Goal: Obtain resource: Obtain resource

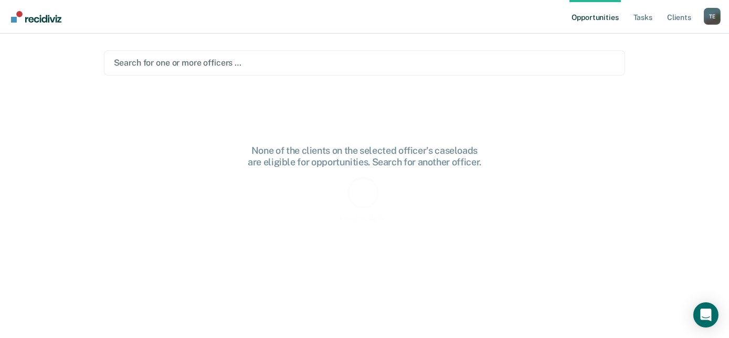
click at [271, 80] on main "Search for one or more officers … None of the clients on the selected officer's…" at bounding box center [364, 173] width 547 height 279
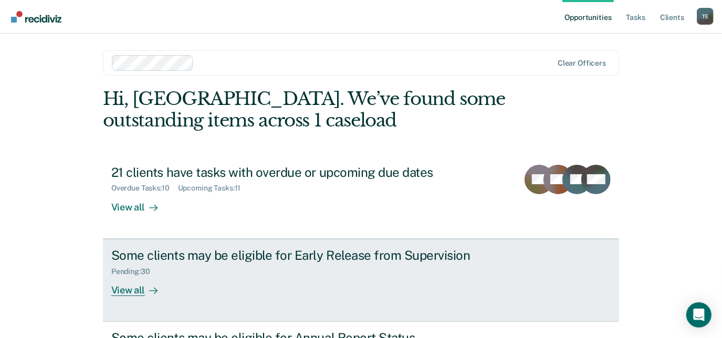
click at [185, 272] on div "Pending : 30" at bounding box center [295, 269] width 368 height 13
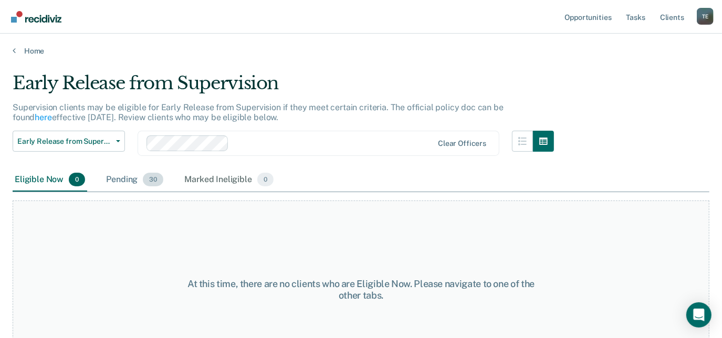
click at [115, 186] on div "Pending 30" at bounding box center [134, 179] width 61 height 23
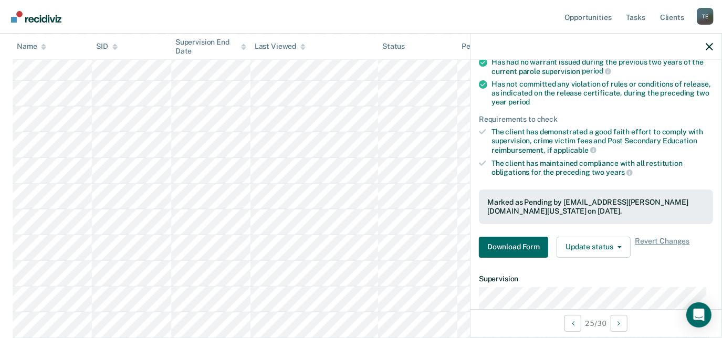
scroll to position [134, 0]
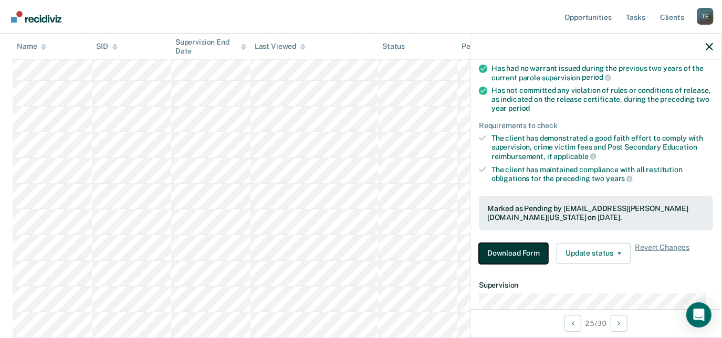
click at [513, 254] on button "Download Form" at bounding box center [513, 253] width 69 height 21
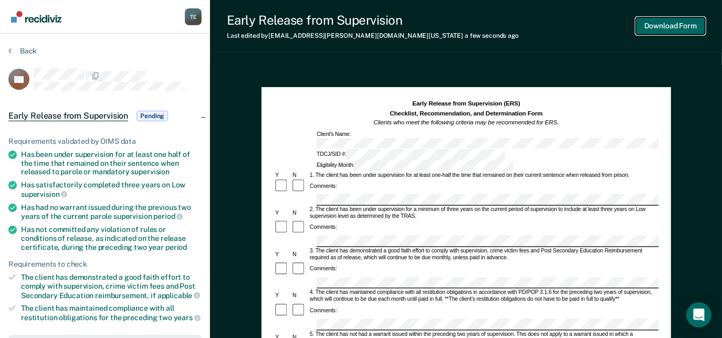
click at [686, 31] on button "Download Form" at bounding box center [670, 25] width 69 height 17
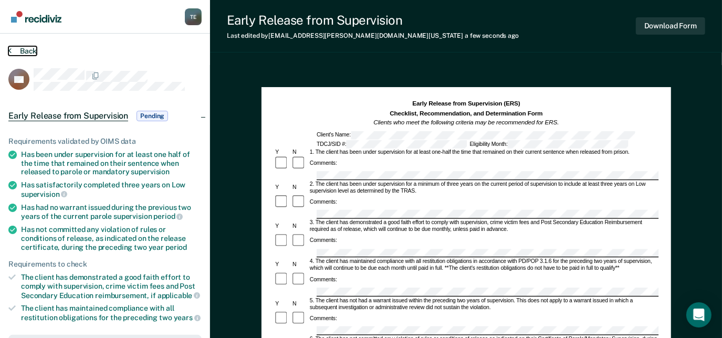
click at [22, 51] on button "Back" at bounding box center [22, 50] width 28 height 9
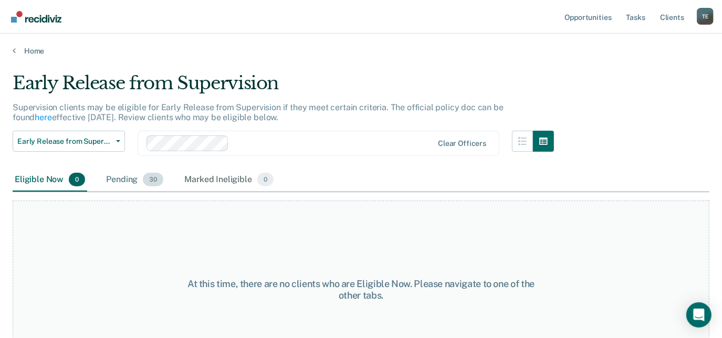
click at [133, 181] on div "Pending 30" at bounding box center [134, 179] width 61 height 23
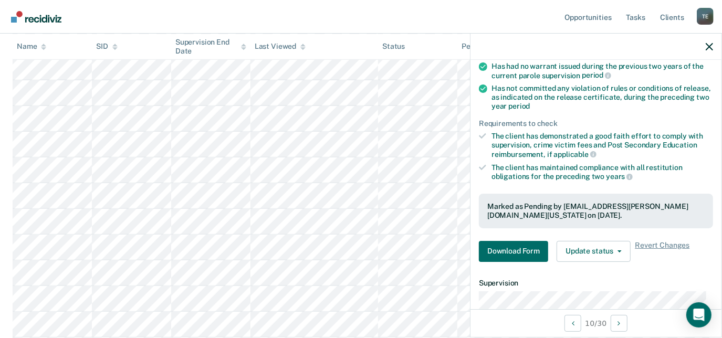
scroll to position [139, 0]
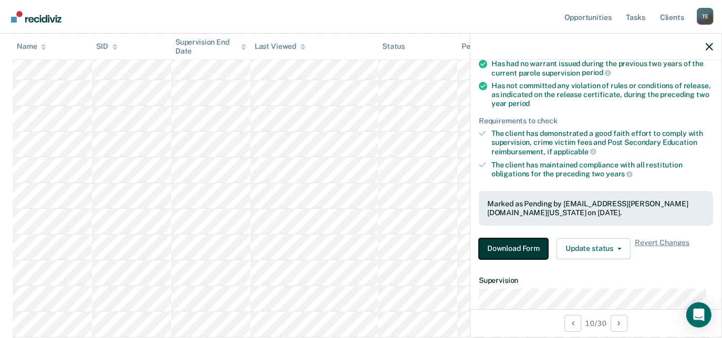
click at [492, 248] on button "Download Form" at bounding box center [513, 248] width 69 height 21
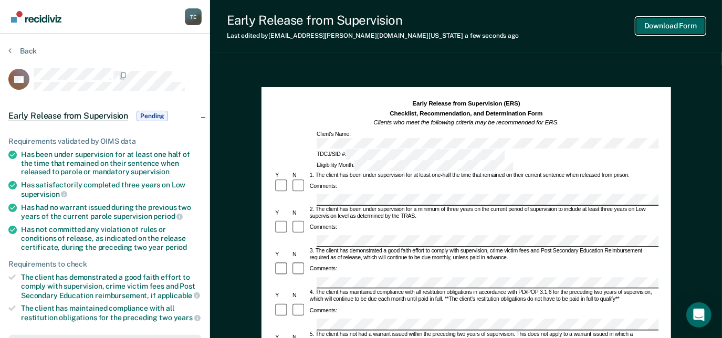
click at [672, 22] on button "Download Form" at bounding box center [670, 25] width 69 height 17
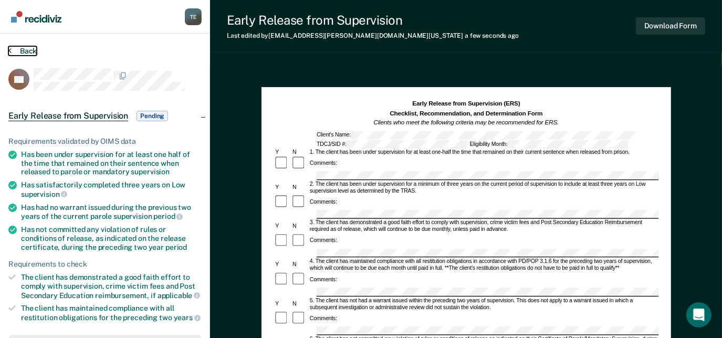
click at [32, 53] on button "Back" at bounding box center [22, 50] width 28 height 9
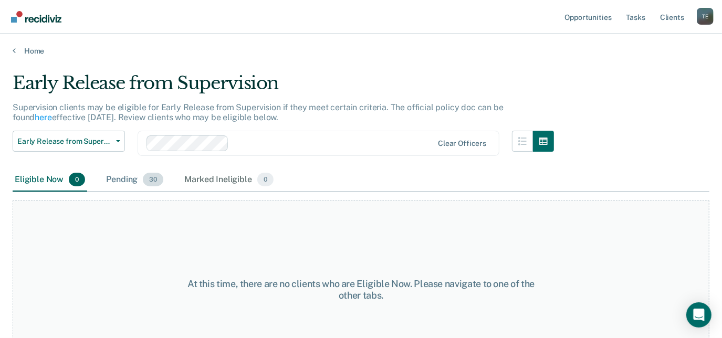
click at [130, 173] on div "Pending 30" at bounding box center [134, 179] width 61 height 23
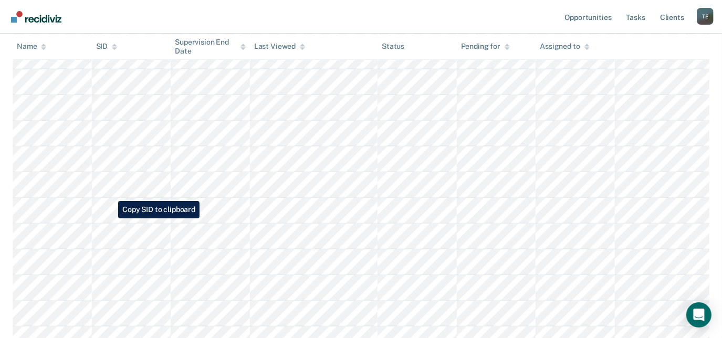
scroll to position [329, 0]
